Goal: Task Accomplishment & Management: Manage account settings

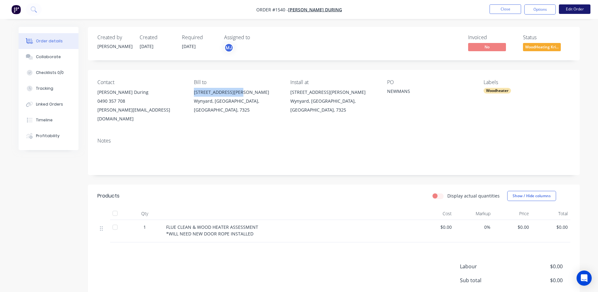
click at [580, 9] on button "Edit Order" at bounding box center [575, 8] width 32 height 9
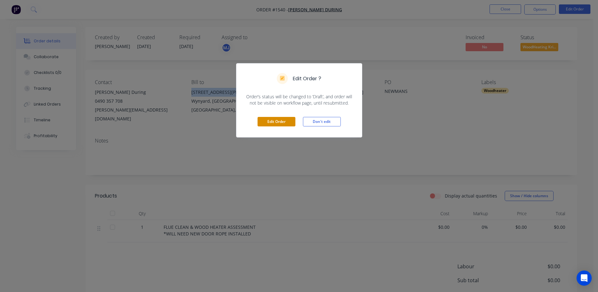
click at [288, 124] on button "Edit Order" at bounding box center [277, 121] width 38 height 9
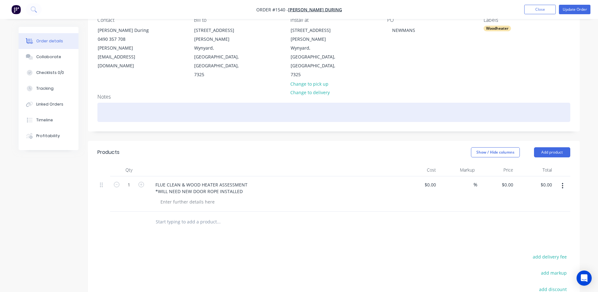
scroll to position [137, 0]
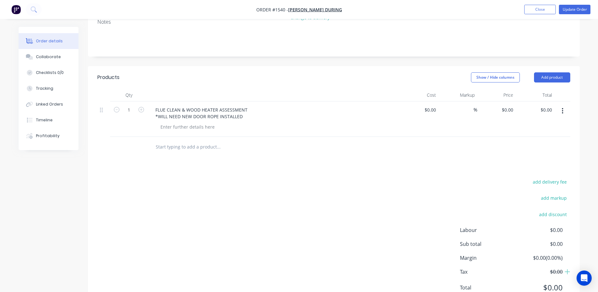
click at [184, 140] on input "text" at bounding box center [219, 146] width 126 height 13
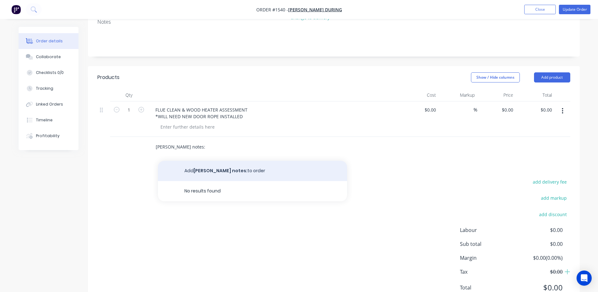
type input "[PERSON_NAME] notes:"
click at [191, 161] on button "[PERSON_NAME] notes: to order" at bounding box center [252, 171] width 189 height 20
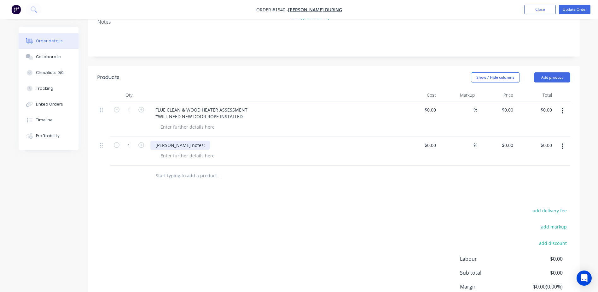
click at [157, 140] on div "[PERSON_NAME] notes:" at bounding box center [180, 144] width 60 height 9
click at [167, 151] on div at bounding box center [188, 155] width 64 height 9
paste div
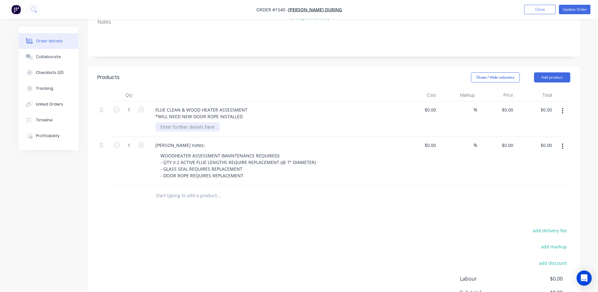
click at [172, 122] on div at bounding box center [188, 126] width 64 height 9
paste div
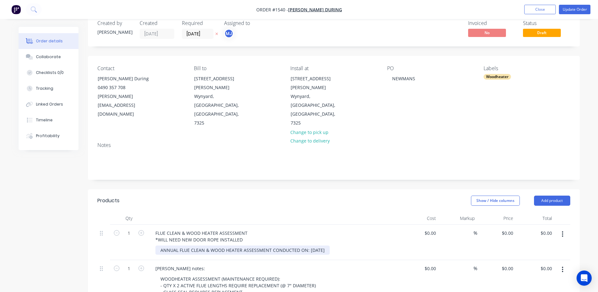
scroll to position [11, 0]
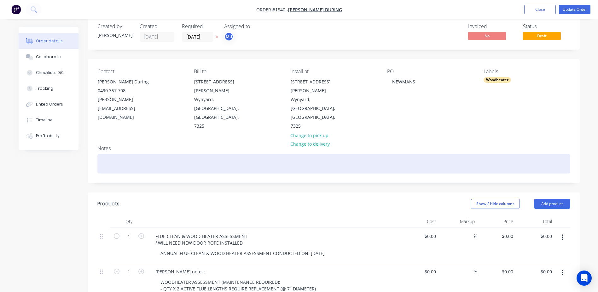
click at [113, 154] on div at bounding box center [333, 163] width 473 height 19
paste div
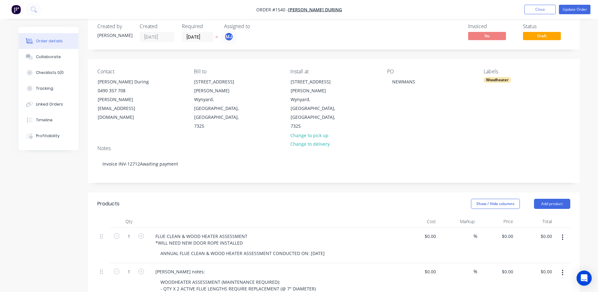
click at [541, 34] on span "Draft" at bounding box center [542, 36] width 38 height 8
click at [207, 38] on input "[DATE]" at bounding box center [197, 36] width 31 height 9
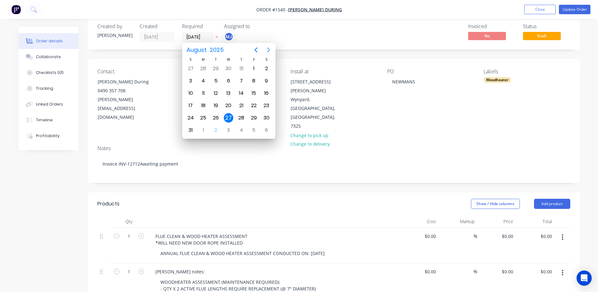
click at [268, 51] on icon "Next page" at bounding box center [269, 50] width 8 height 8
click at [255, 78] on div "12" at bounding box center [253, 80] width 9 height 9
type input "[DATE]"
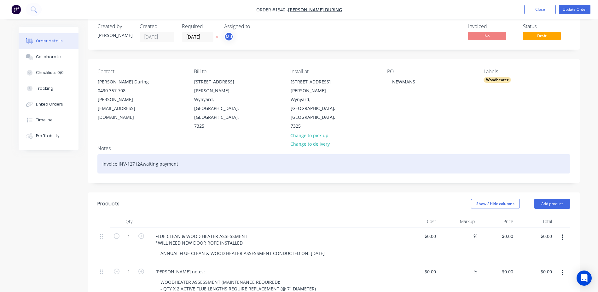
click at [190, 154] on div "Invoice INV-12712Awaiting payment" at bounding box center [333, 163] width 473 height 19
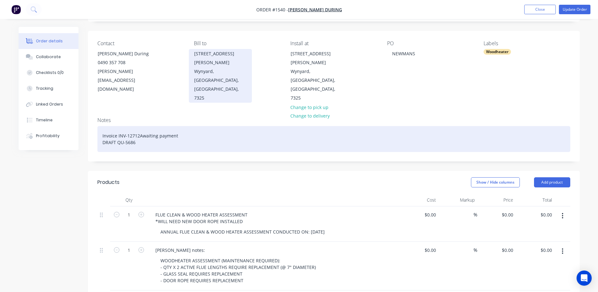
scroll to position [0, 0]
